Goal: Information Seeking & Learning: Learn about a topic

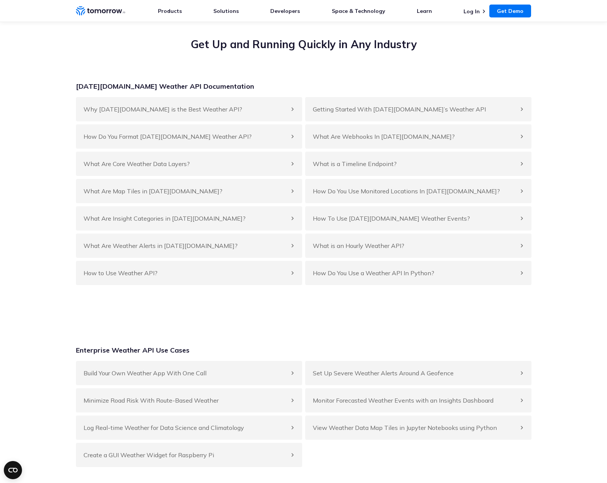
scroll to position [2869, 0]
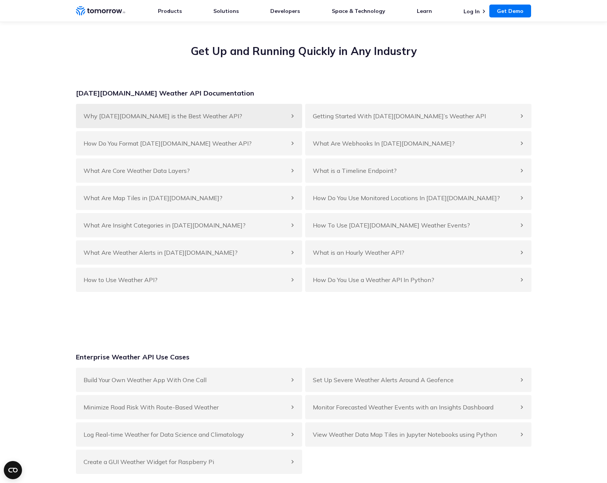
click at [240, 104] on div "Why Tomorrow.io is the Best Weather API?" at bounding box center [189, 116] width 226 height 24
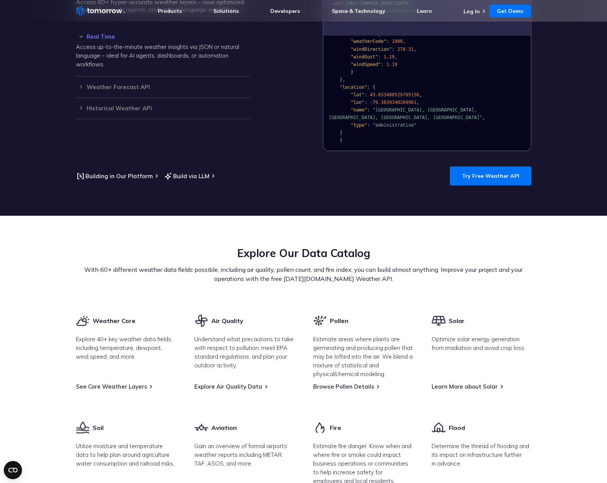
scroll to position [0, 0]
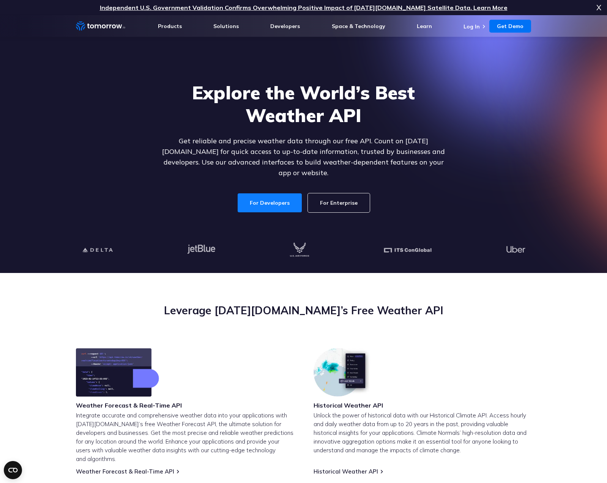
click at [266, 197] on link "For Developers" at bounding box center [269, 202] width 64 height 19
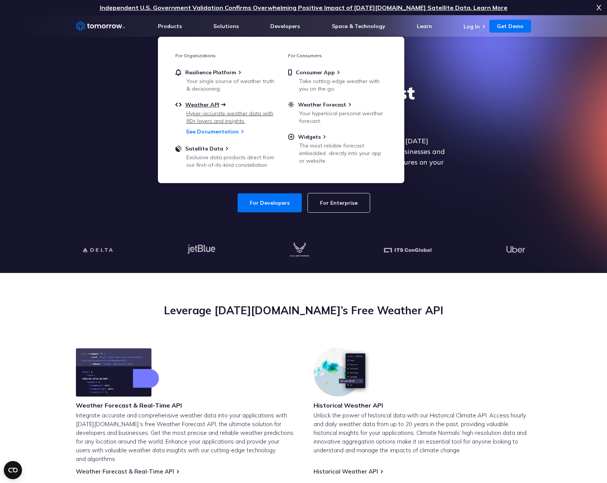
click at [202, 105] on span "Weather API" at bounding box center [202, 104] width 34 height 7
click at [548, 213] on section "Explore the World’s Best Weather API Get reliable and precise weather data thro…" at bounding box center [303, 144] width 607 height 258
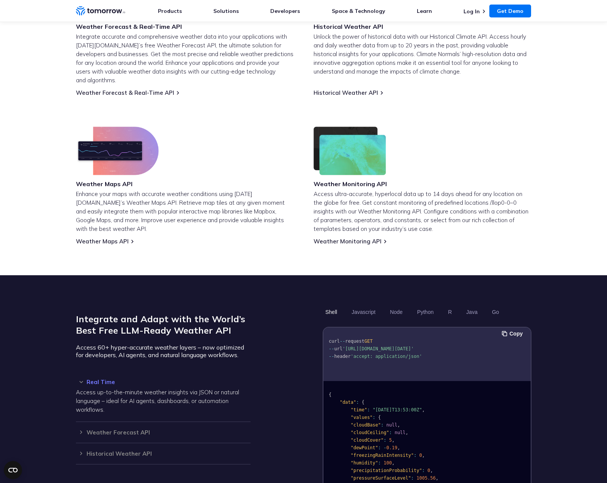
scroll to position [383, 0]
